Goal: Use online tool/utility: Utilize a website feature to perform a specific function

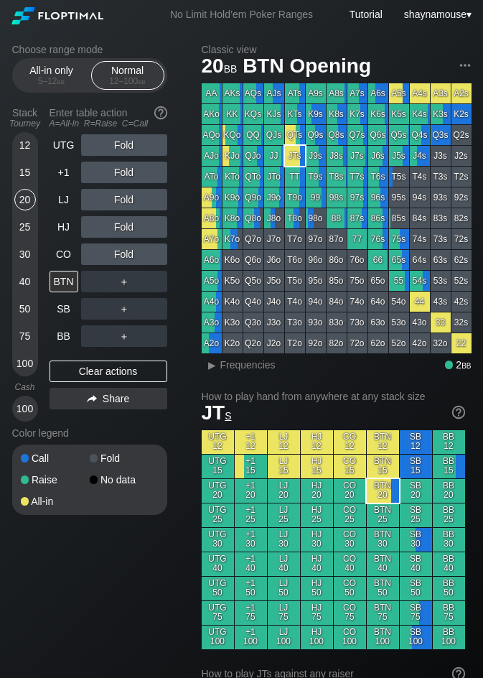
click at [27, 172] on div "15" at bounding box center [25, 173] width 22 height 22
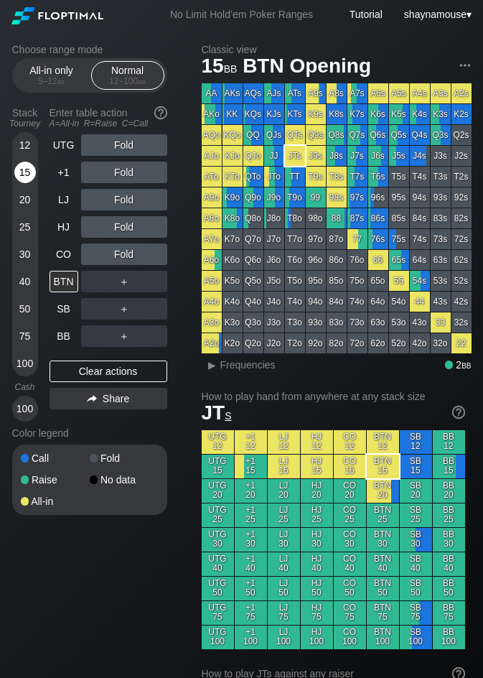
click at [27, 172] on div "15" at bounding box center [25, 173] width 22 height 22
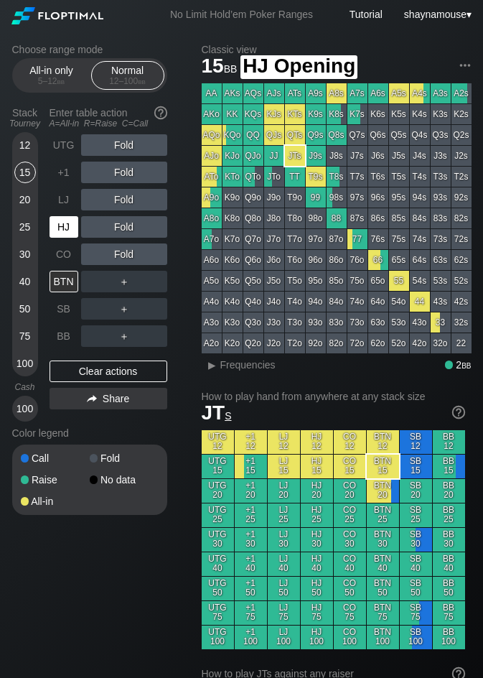
click at [63, 229] on div "HJ" at bounding box center [64, 227] width 29 height 22
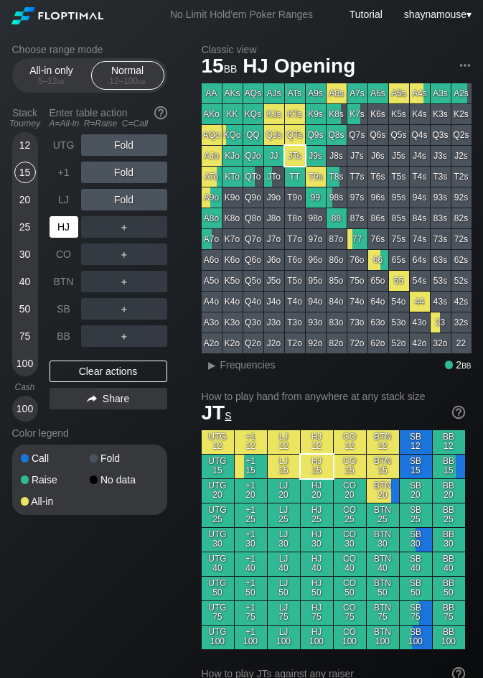
click at [63, 229] on div "HJ" at bounding box center [64, 227] width 29 height 22
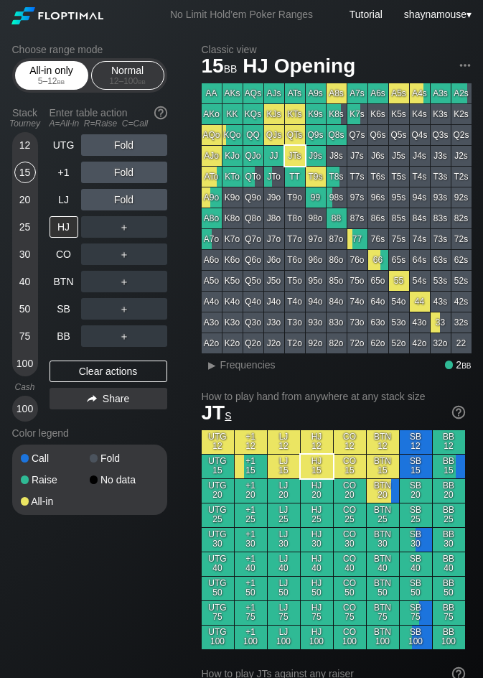
click at [62, 79] on span "bb" at bounding box center [61, 81] width 8 height 10
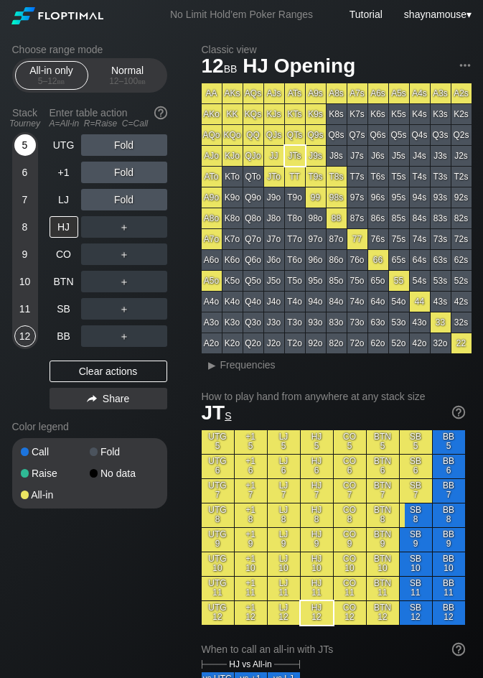
click at [27, 135] on div "5" at bounding box center [25, 145] width 22 height 22
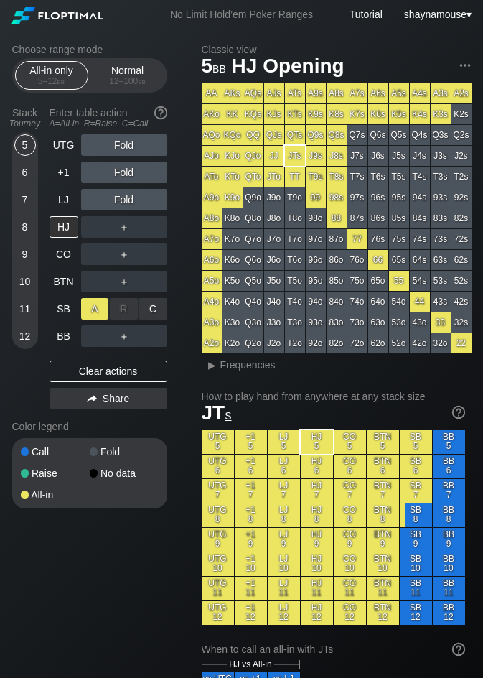
click at [98, 310] on div "A ✕" at bounding box center [95, 309] width 28 height 22
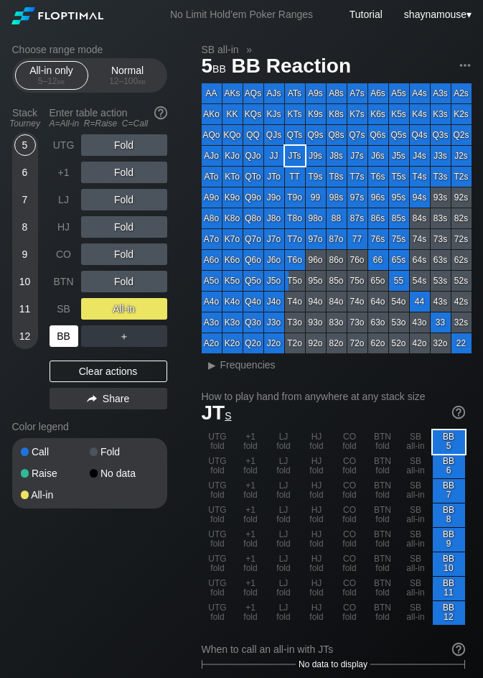
click at [71, 332] on div "BB" at bounding box center [64, 336] width 29 height 22
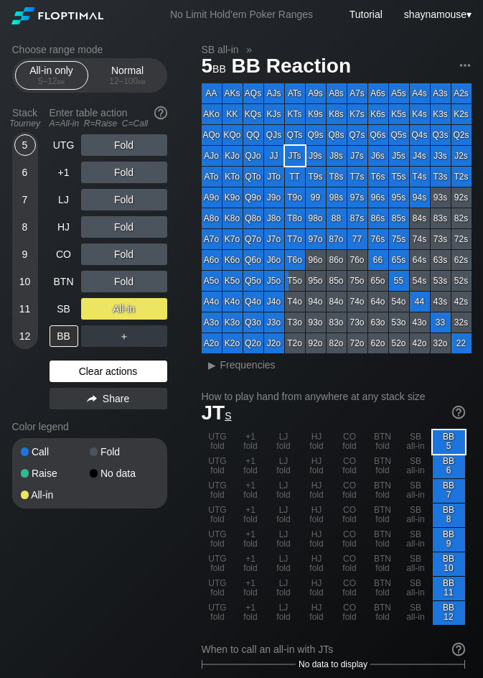
click at [95, 371] on div "Clear actions" at bounding box center [109, 371] width 118 height 22
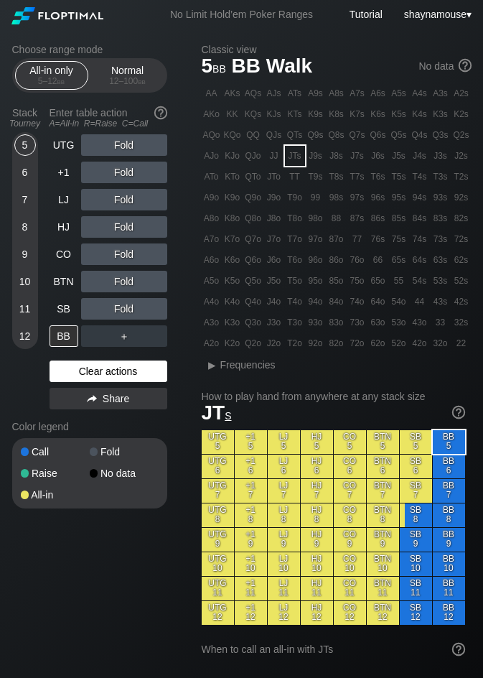
click at [96, 371] on div "Clear actions" at bounding box center [109, 371] width 118 height 22
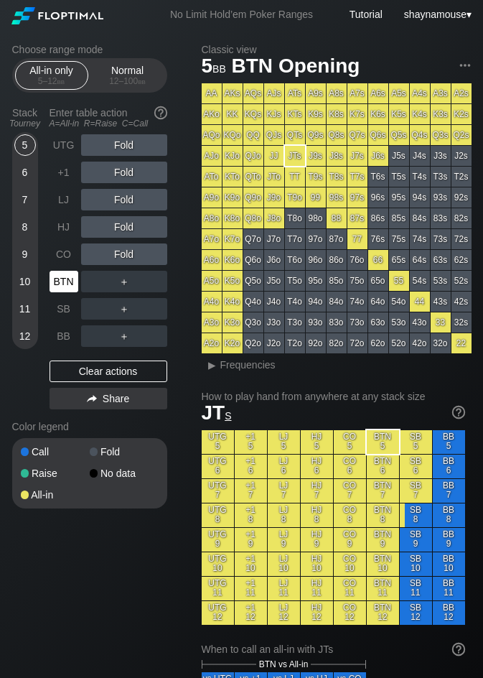
click at [60, 281] on div "BTN" at bounding box center [64, 282] width 29 height 22
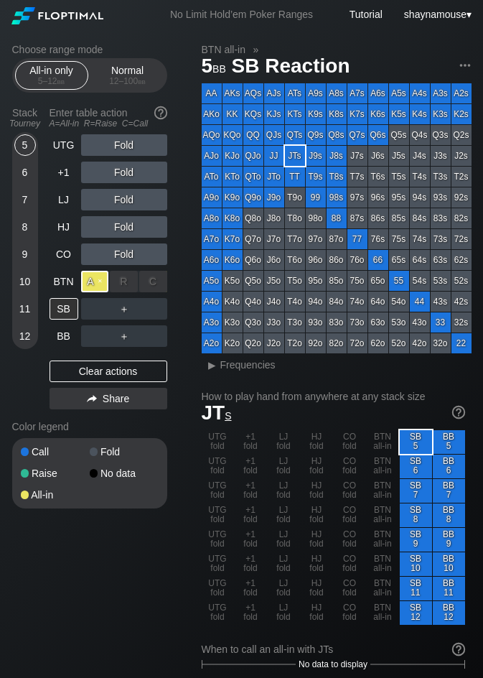
click at [94, 282] on div "A ✕" at bounding box center [95, 282] width 28 height 22
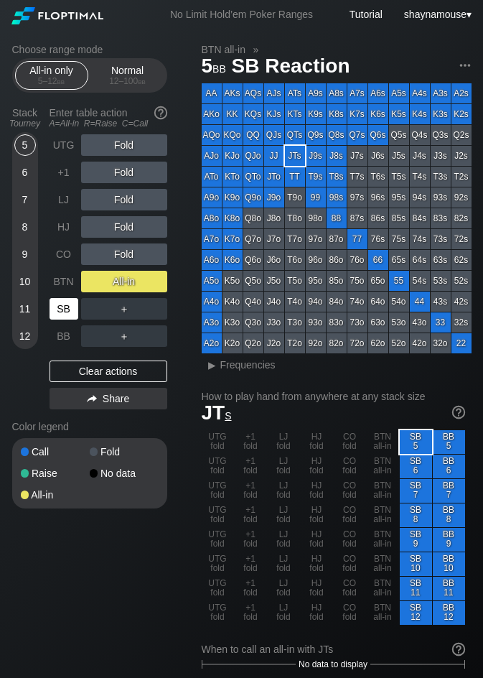
click at [69, 304] on div "SB" at bounding box center [64, 309] width 29 height 22
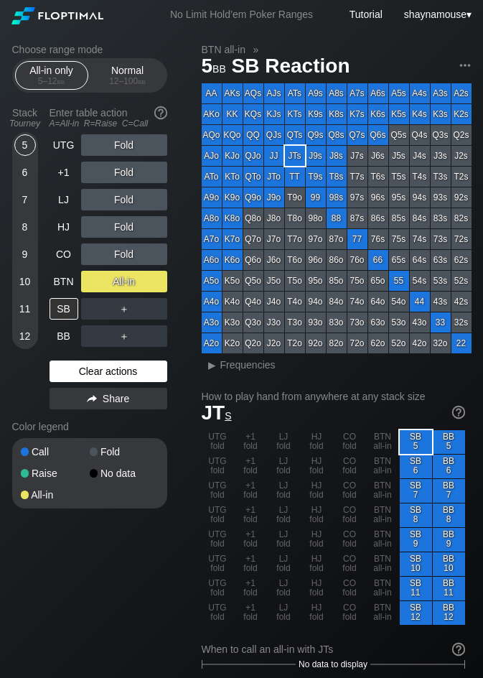
click at [119, 370] on div "Clear actions" at bounding box center [109, 371] width 118 height 22
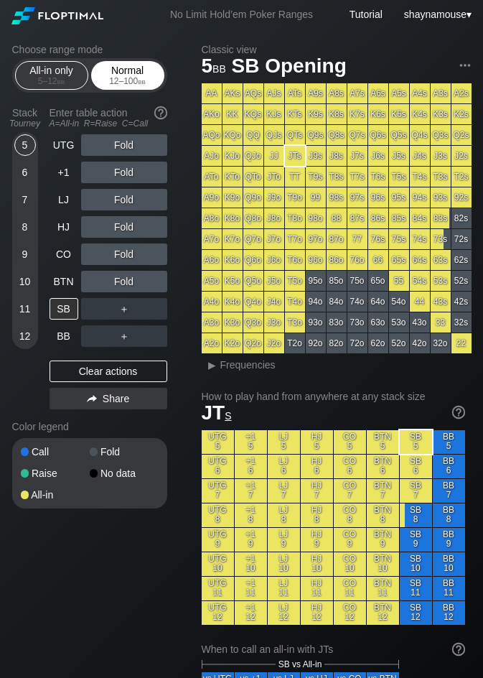
click at [123, 80] on div "12 – 100 bb" at bounding box center [128, 81] width 60 height 10
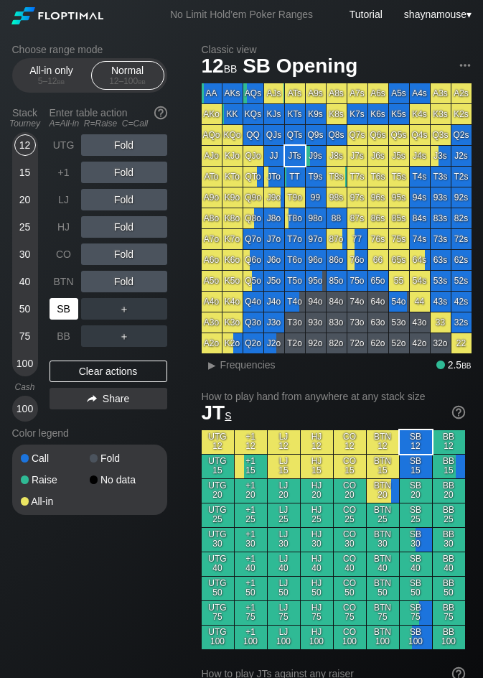
click at [55, 309] on div "SB" at bounding box center [64, 309] width 29 height 22
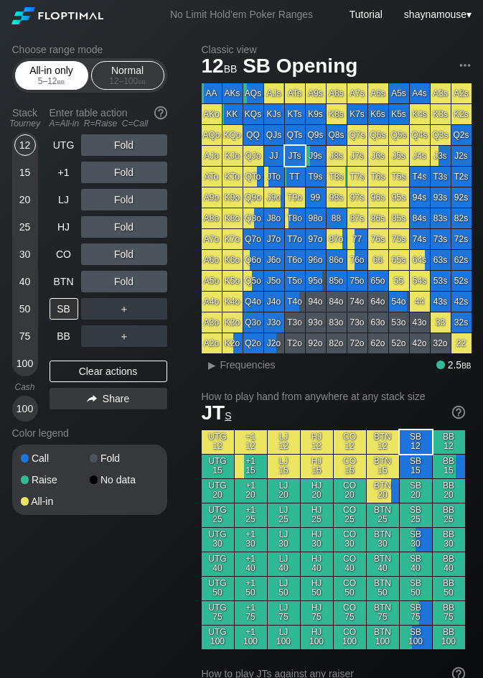
click at [66, 80] on div "5 – 12 bb" at bounding box center [52, 81] width 60 height 10
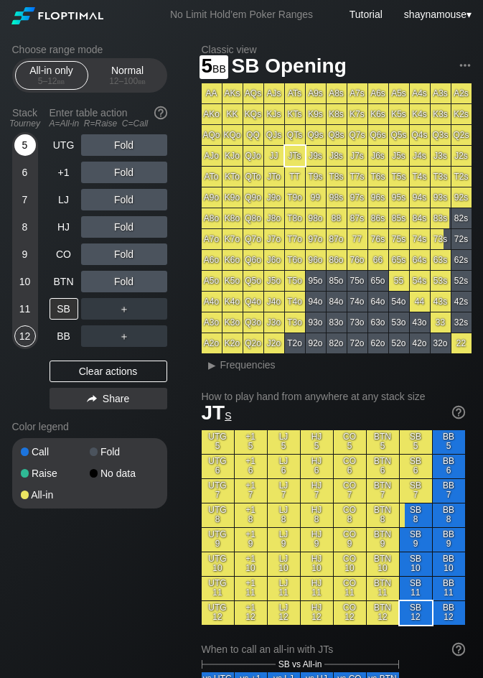
click at [26, 144] on div "5" at bounding box center [25, 145] width 22 height 22
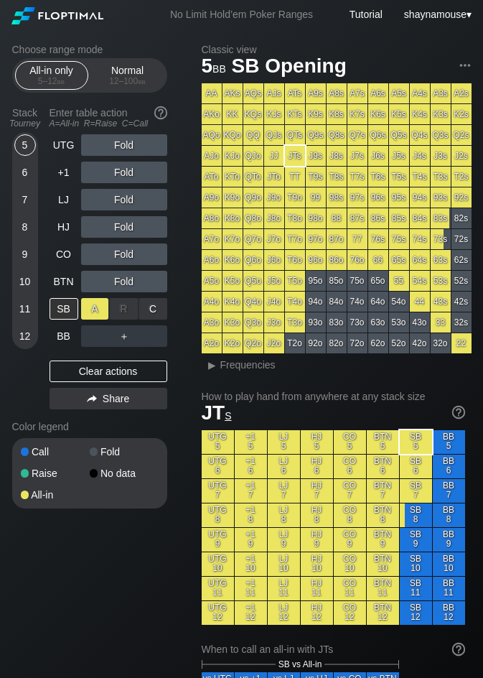
click at [81, 309] on div "A ✕" at bounding box center [95, 309] width 28 height 22
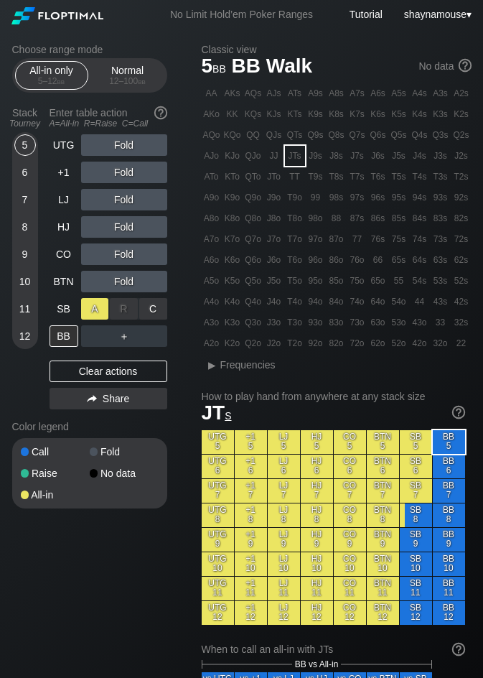
click at [81, 309] on div "A ✕" at bounding box center [95, 309] width 28 height 22
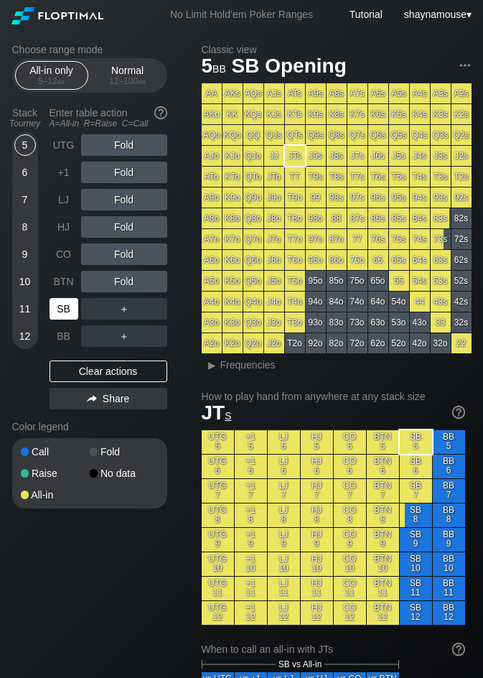
click at [73, 312] on div "SB" at bounding box center [64, 309] width 29 height 22
